Goal: Information Seeking & Learning: Find contact information

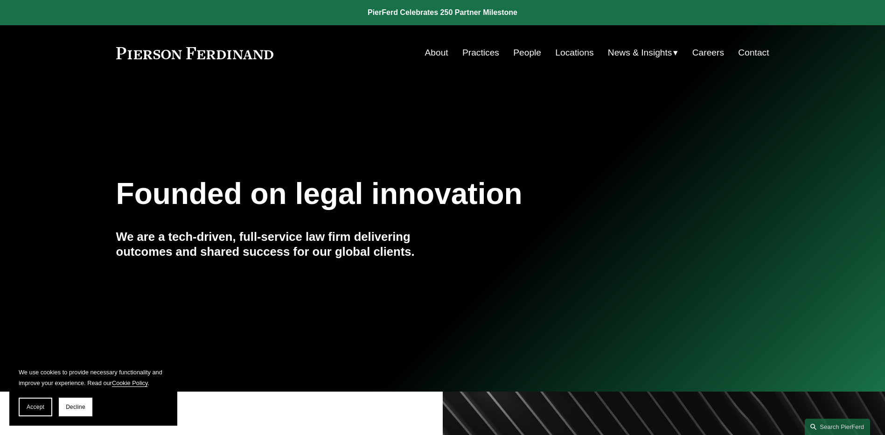
click at [526, 54] on link "People" at bounding box center [527, 53] width 28 height 18
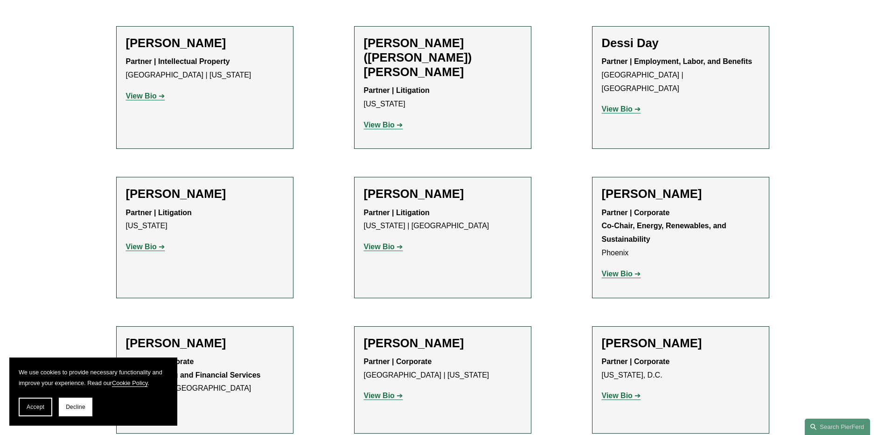
scroll to position [3031, 0]
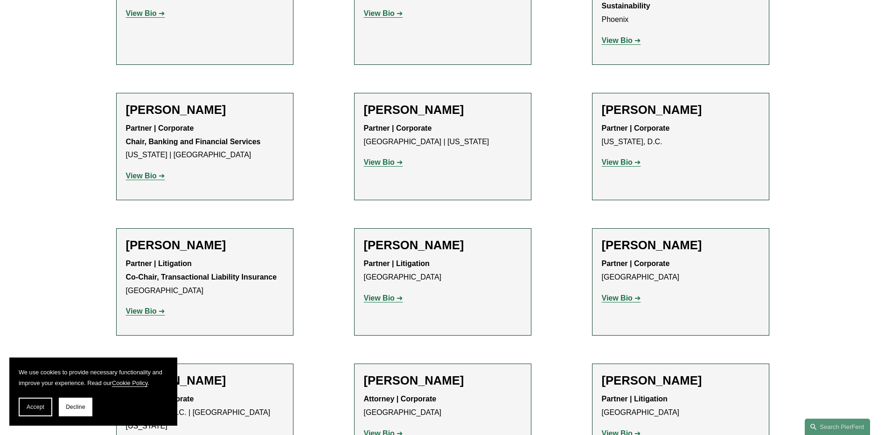
click at [83, 404] on span "Decline" at bounding box center [76, 406] width 20 height 7
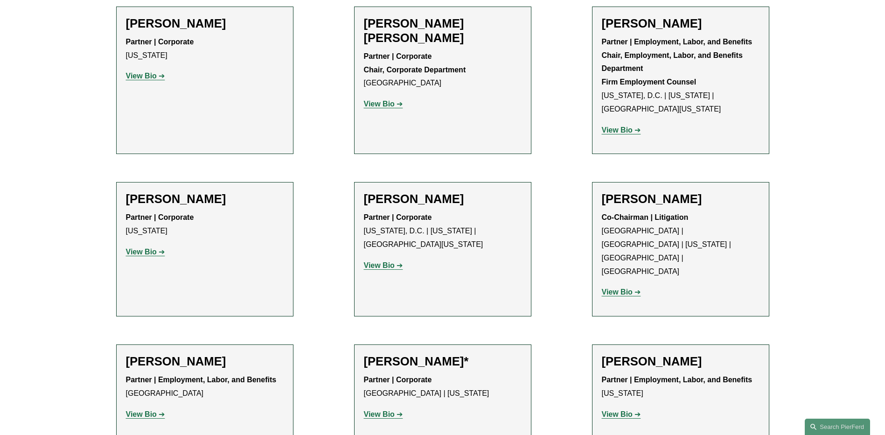
scroll to position [3684, 0]
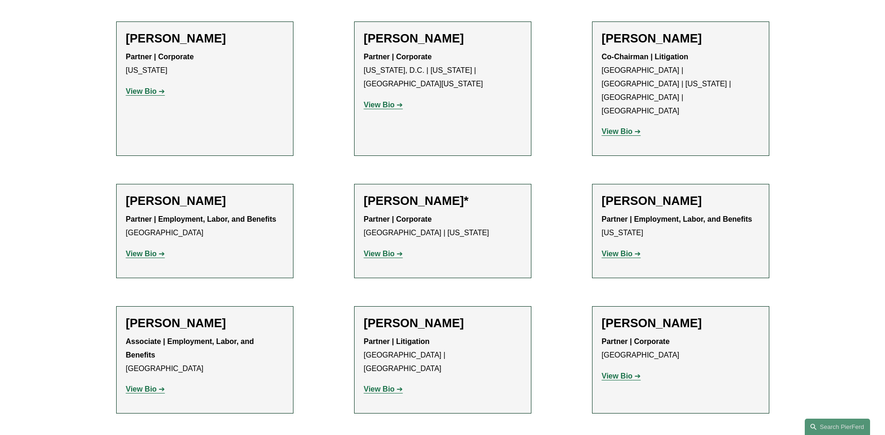
click at [387, 249] on strong "View Bio" at bounding box center [379, 253] width 31 height 8
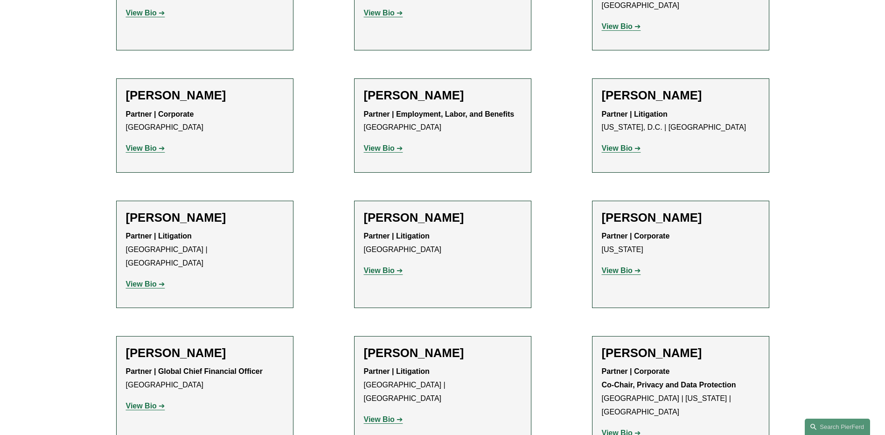
scroll to position [6855, 0]
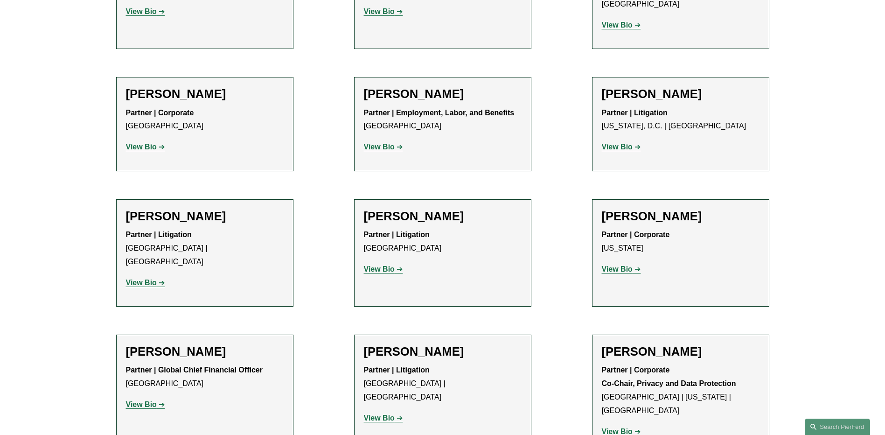
click at [161, 398] on p "View Bio" at bounding box center [205, 405] width 158 height 14
click at [158, 400] on link "View Bio" at bounding box center [145, 404] width 39 height 8
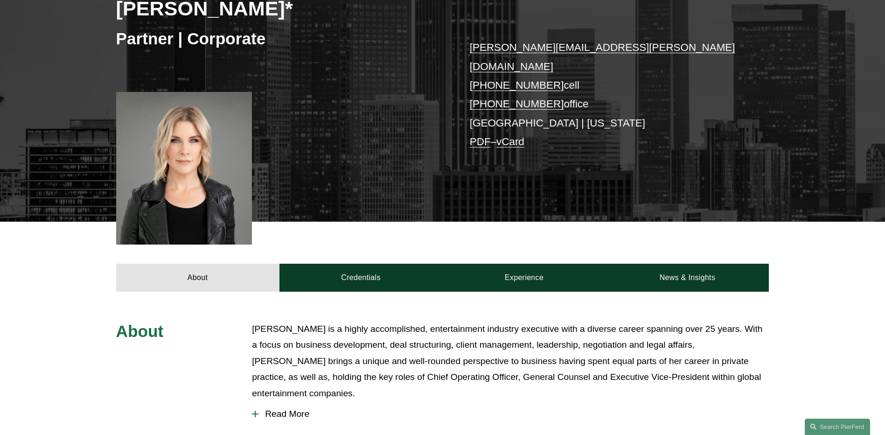
scroll to position [93, 0]
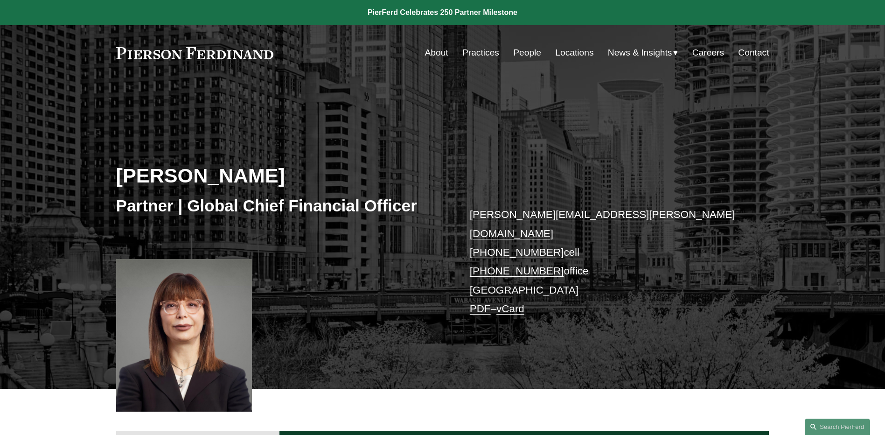
click at [436, 57] on link "About" at bounding box center [436, 53] width 23 height 18
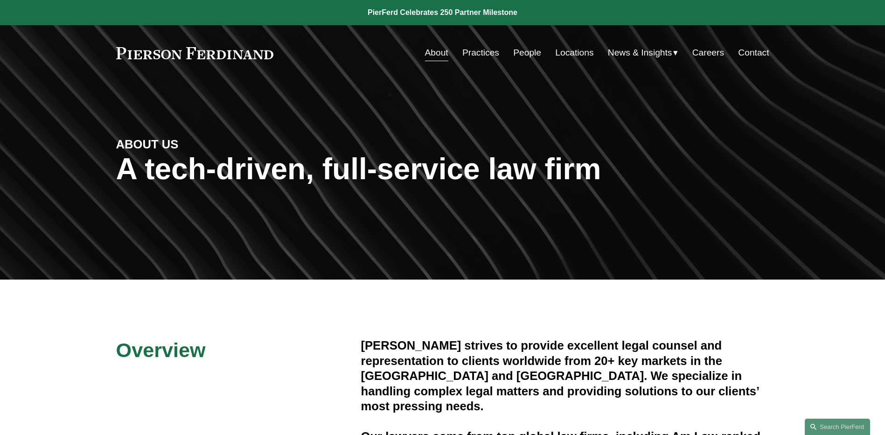
drag, startPoint x: 550, startPoint y: 56, endPoint x: 561, endPoint y: 54, distance: 11.3
click at [551, 56] on nav "About Practices People Locations News & Insights News Insights Blogs Careers Co…" at bounding box center [597, 53] width 344 height 18
click at [561, 54] on link "Locations" at bounding box center [574, 53] width 38 height 18
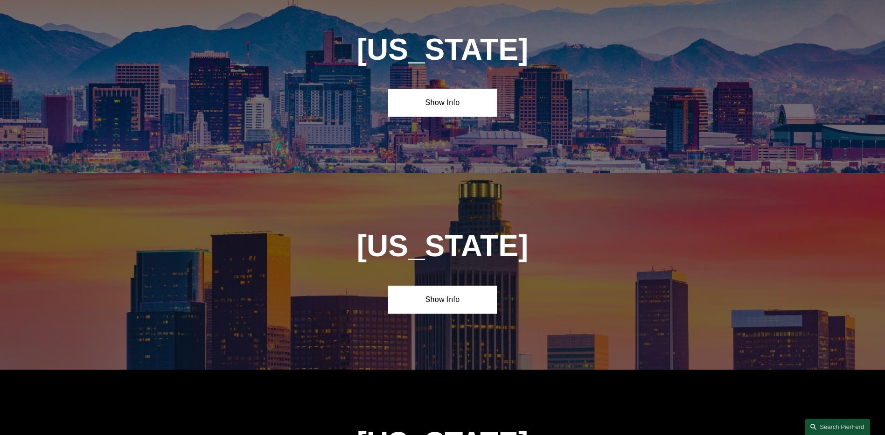
scroll to position [466, 0]
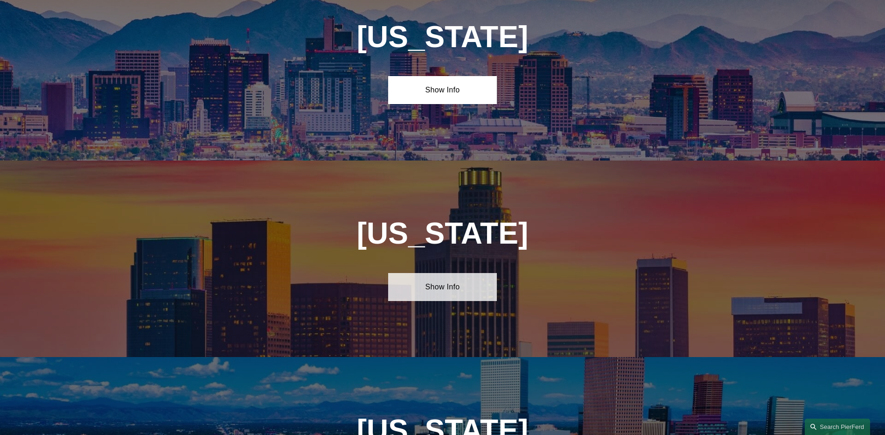
click at [455, 276] on link "Show Info" at bounding box center [442, 287] width 109 height 28
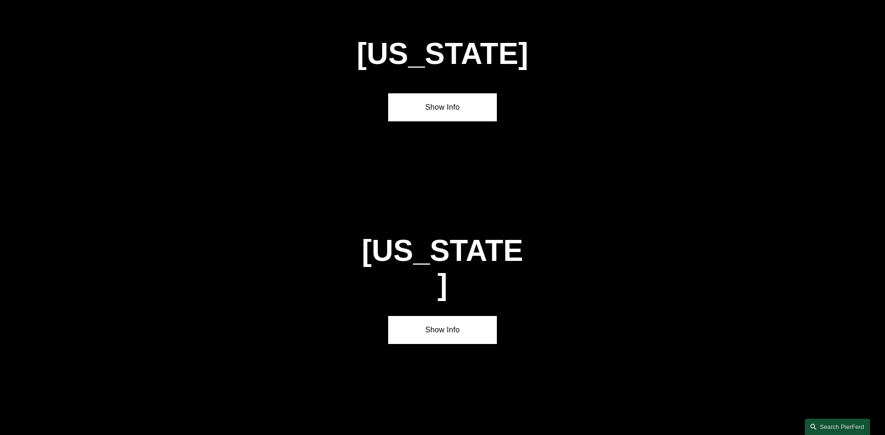
scroll to position [3311, 0]
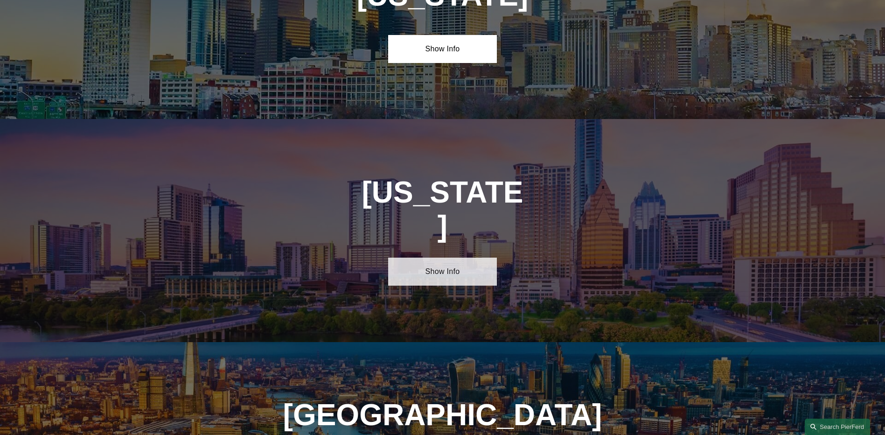
click at [461, 257] on link "Show Info" at bounding box center [442, 271] width 109 height 28
